Goal: Task Accomplishment & Management: Manage account settings

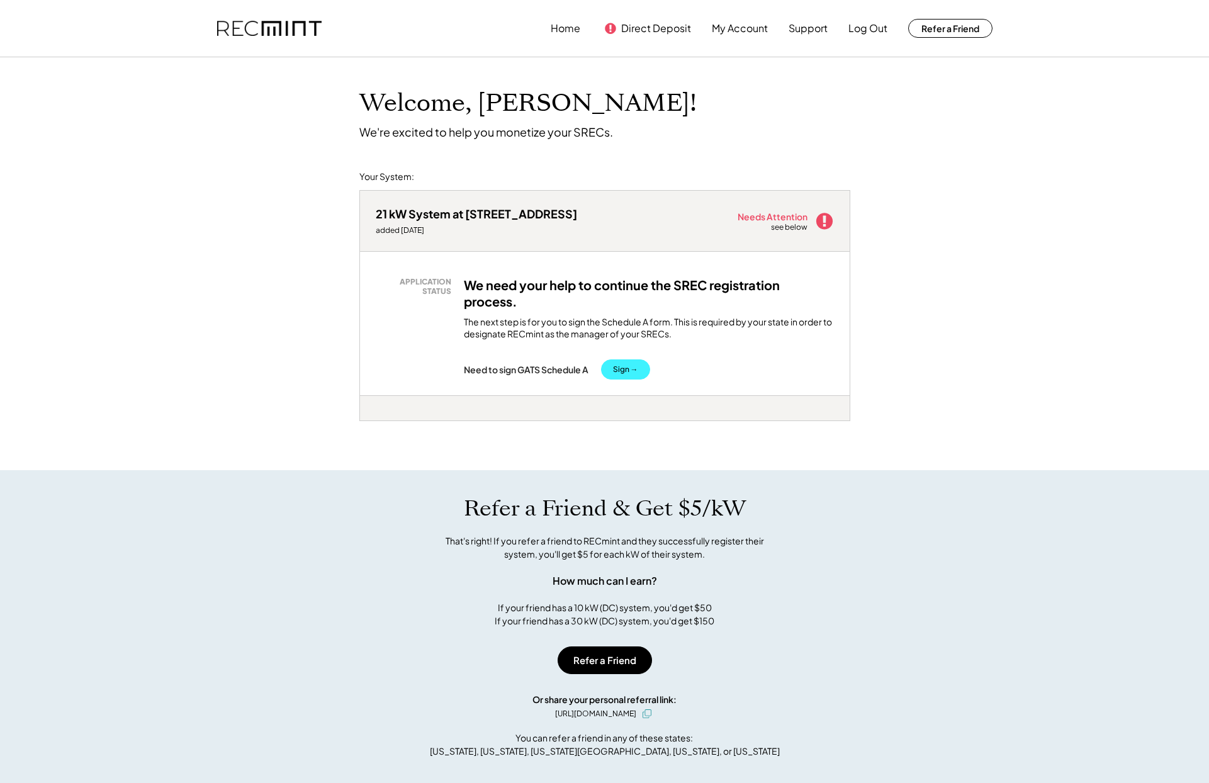
click at [636, 368] on button "Sign →" at bounding box center [625, 369] width 49 height 20
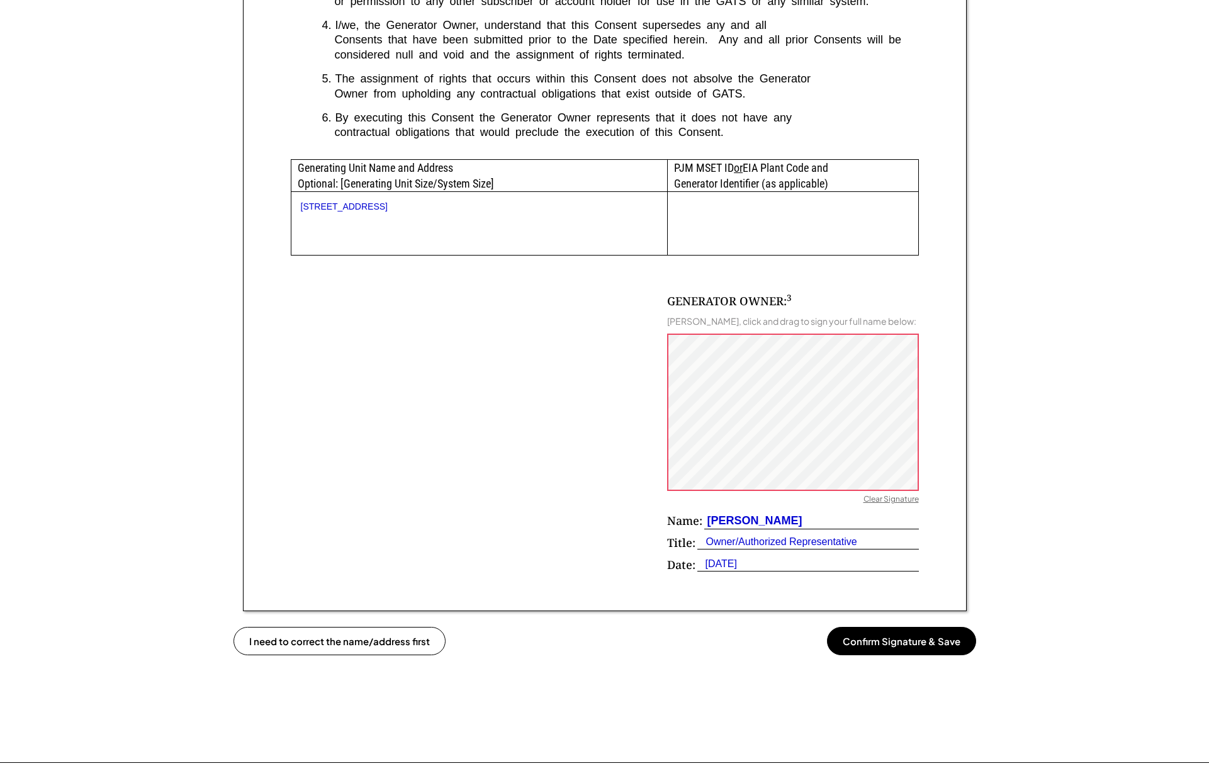
scroll to position [557, 0]
click at [904, 638] on button "Confirm Signature & Save" at bounding box center [901, 639] width 149 height 28
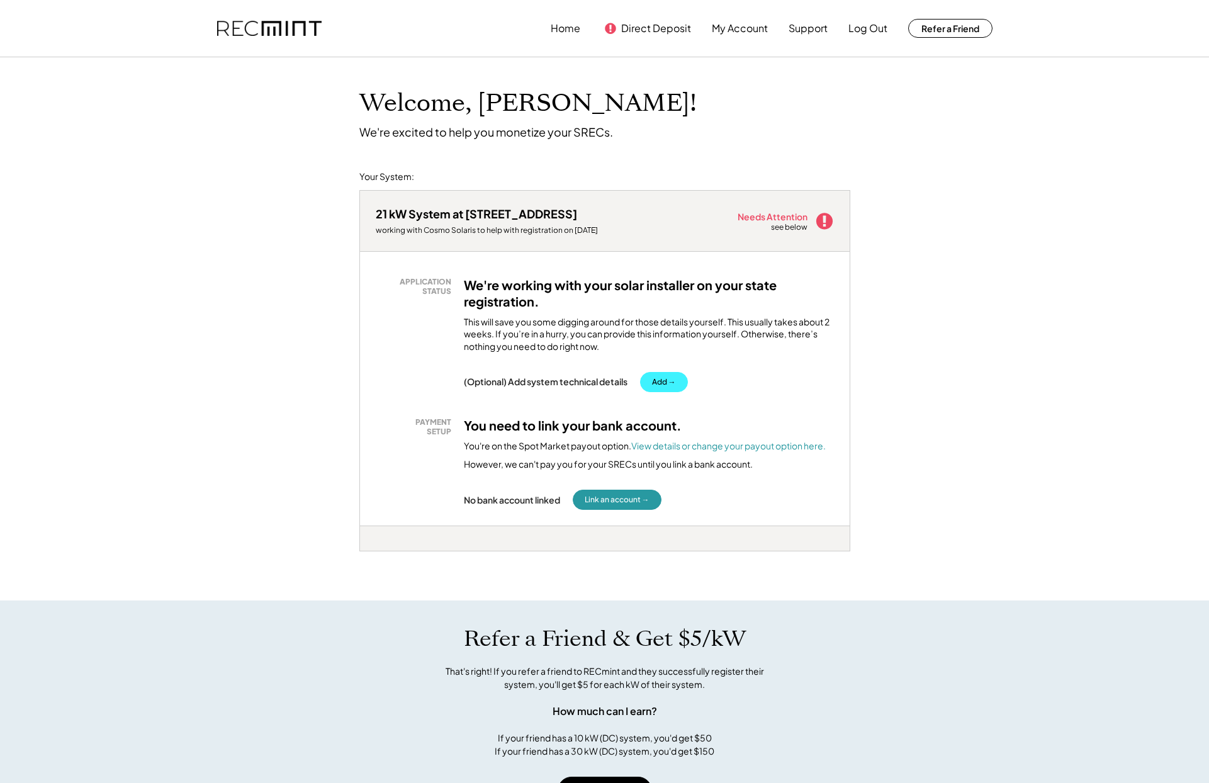
click at [663, 384] on button "Add →" at bounding box center [664, 382] width 48 height 20
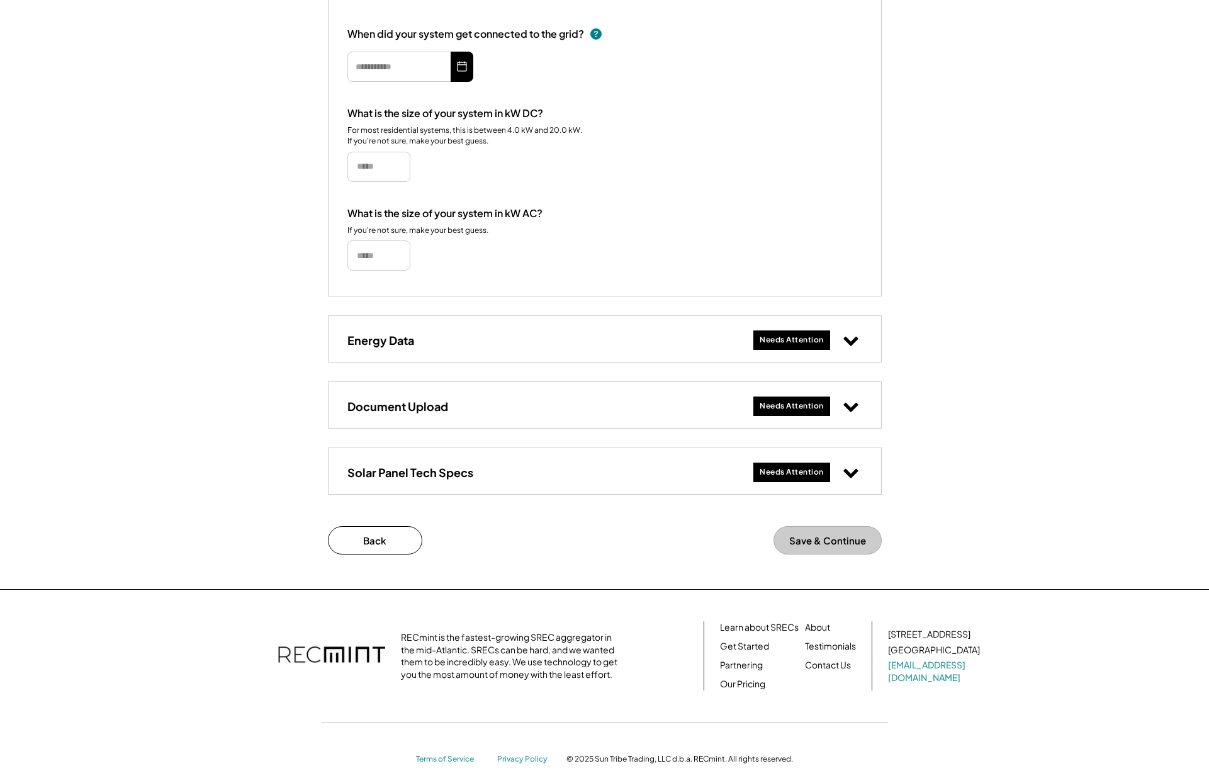
scroll to position [279, 0]
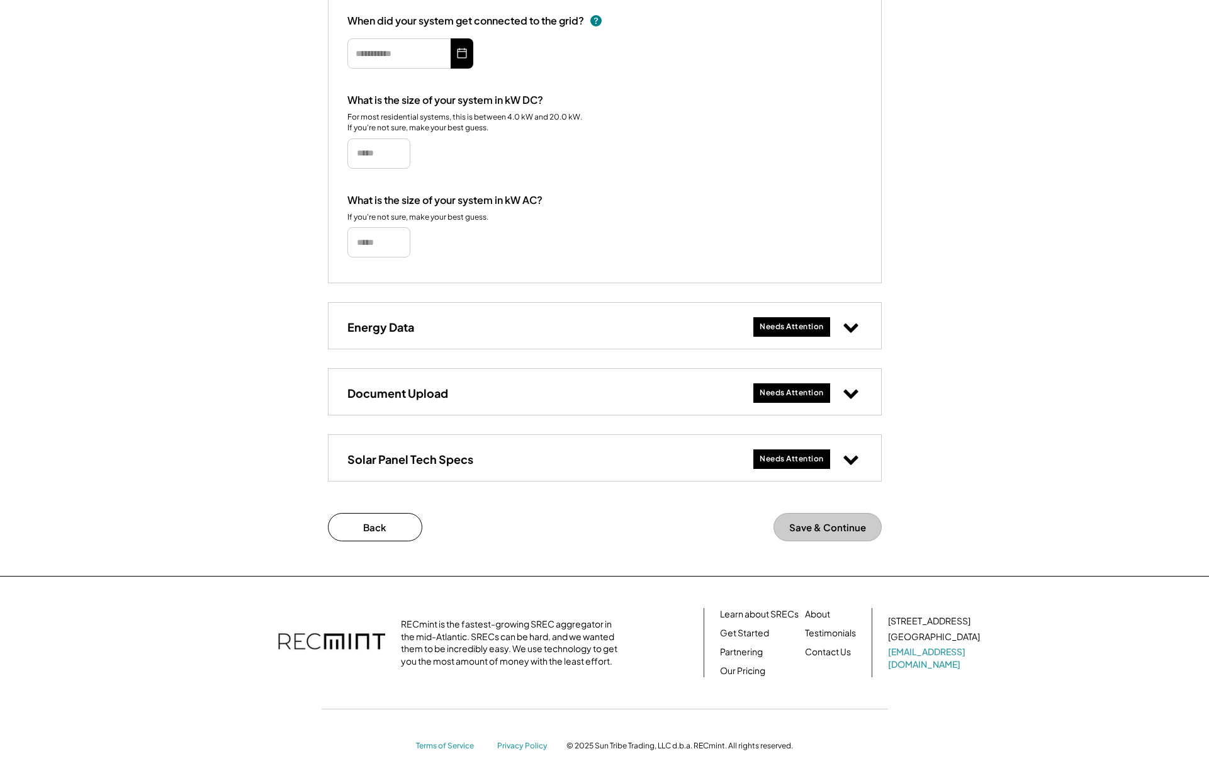
click at [847, 329] on use at bounding box center [850, 328] width 14 height 9
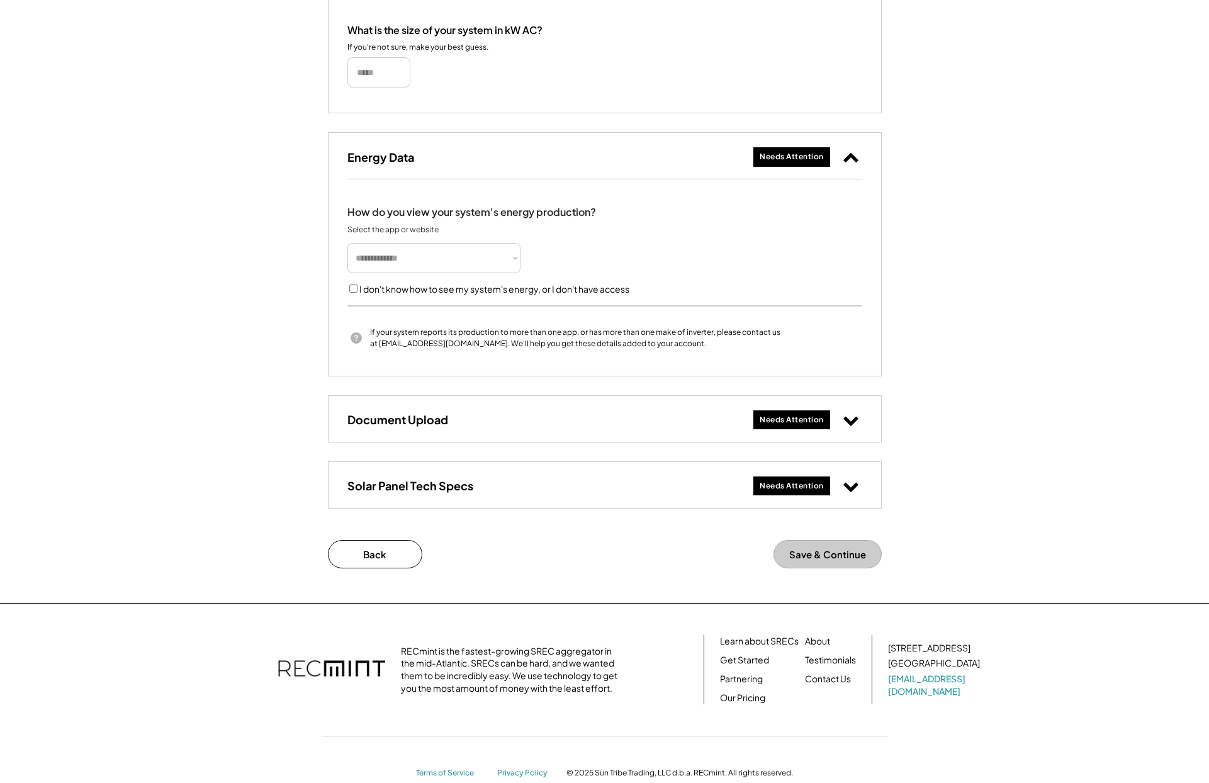
scroll to position [455, 0]
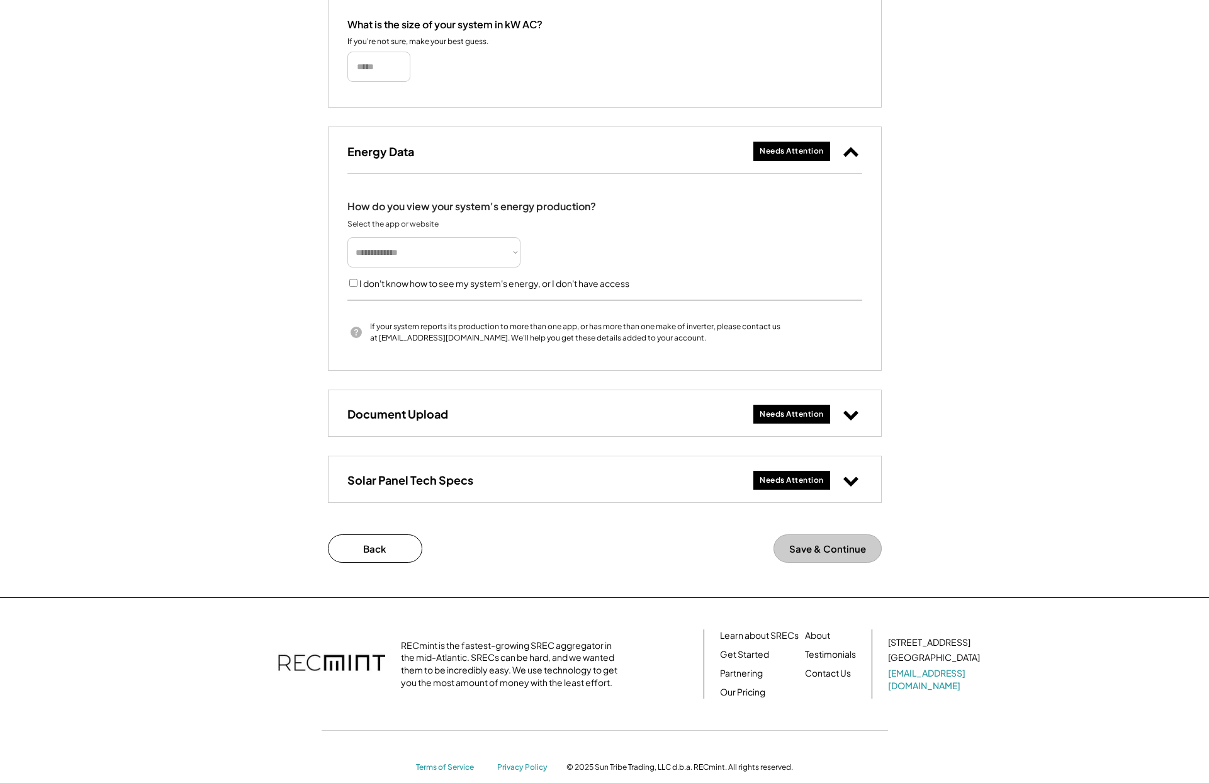
click at [862, 417] on div "Document Upload Needs Attention" at bounding box center [605, 413] width 553 height 46
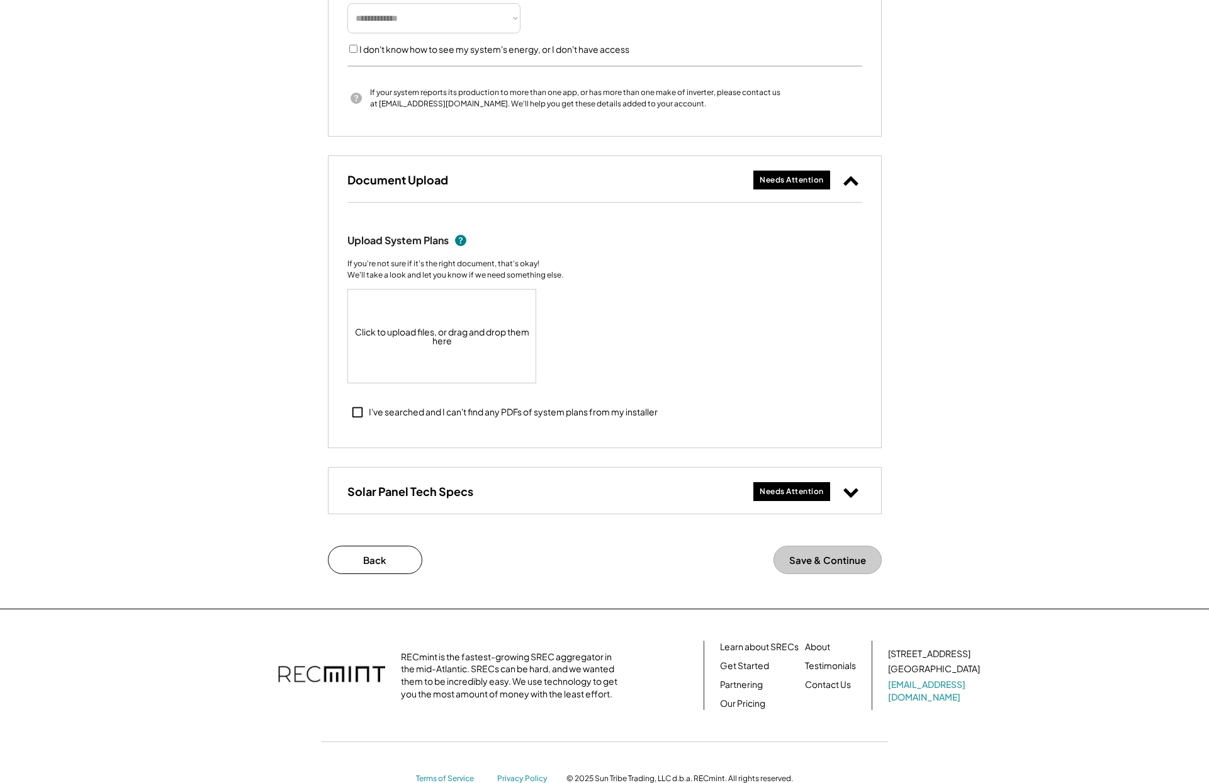
scroll to position [693, 0]
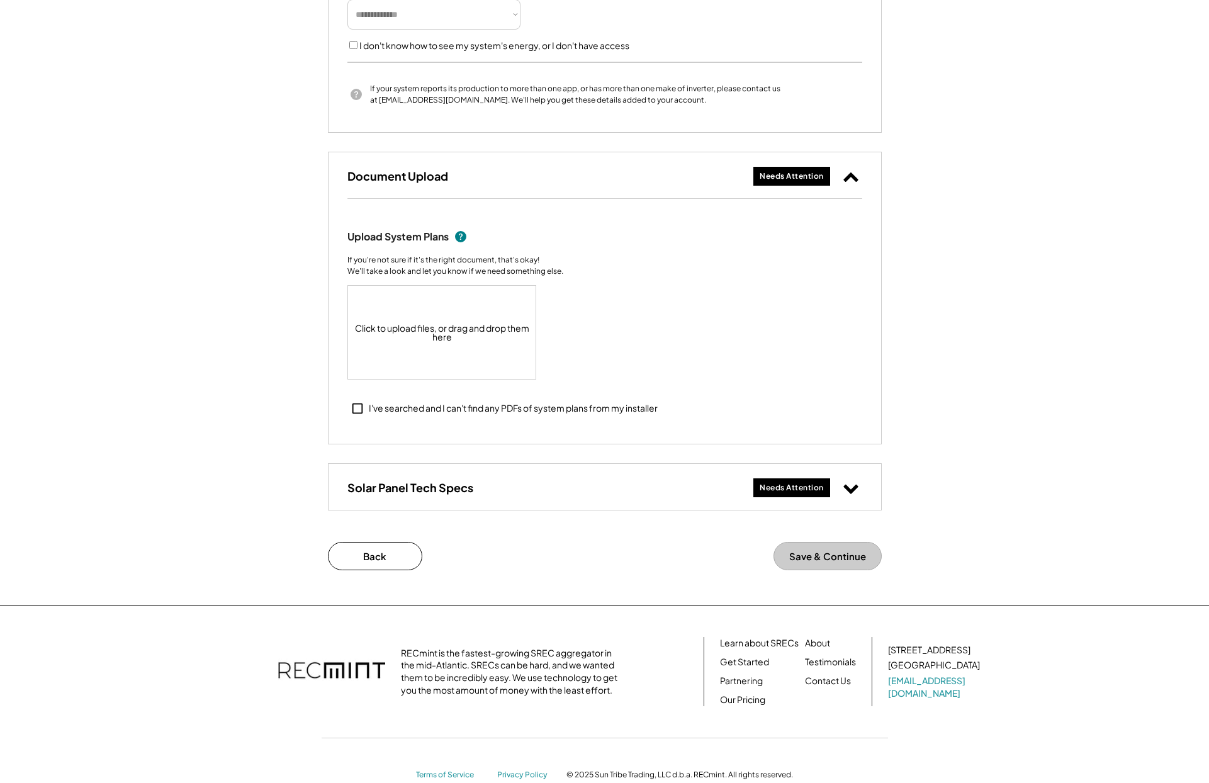
click at [856, 488] on icon at bounding box center [851, 488] width 16 height 16
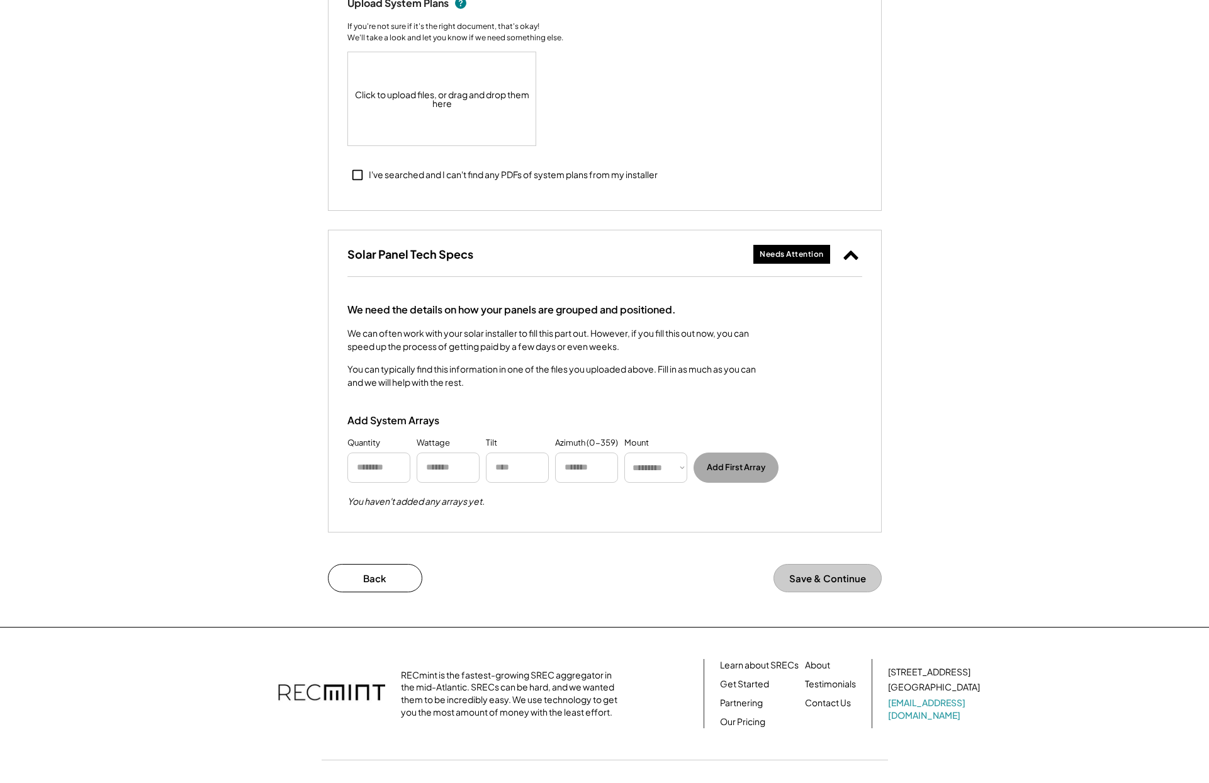
scroll to position [978, 0]
